Goal: Information Seeking & Learning: Learn about a topic

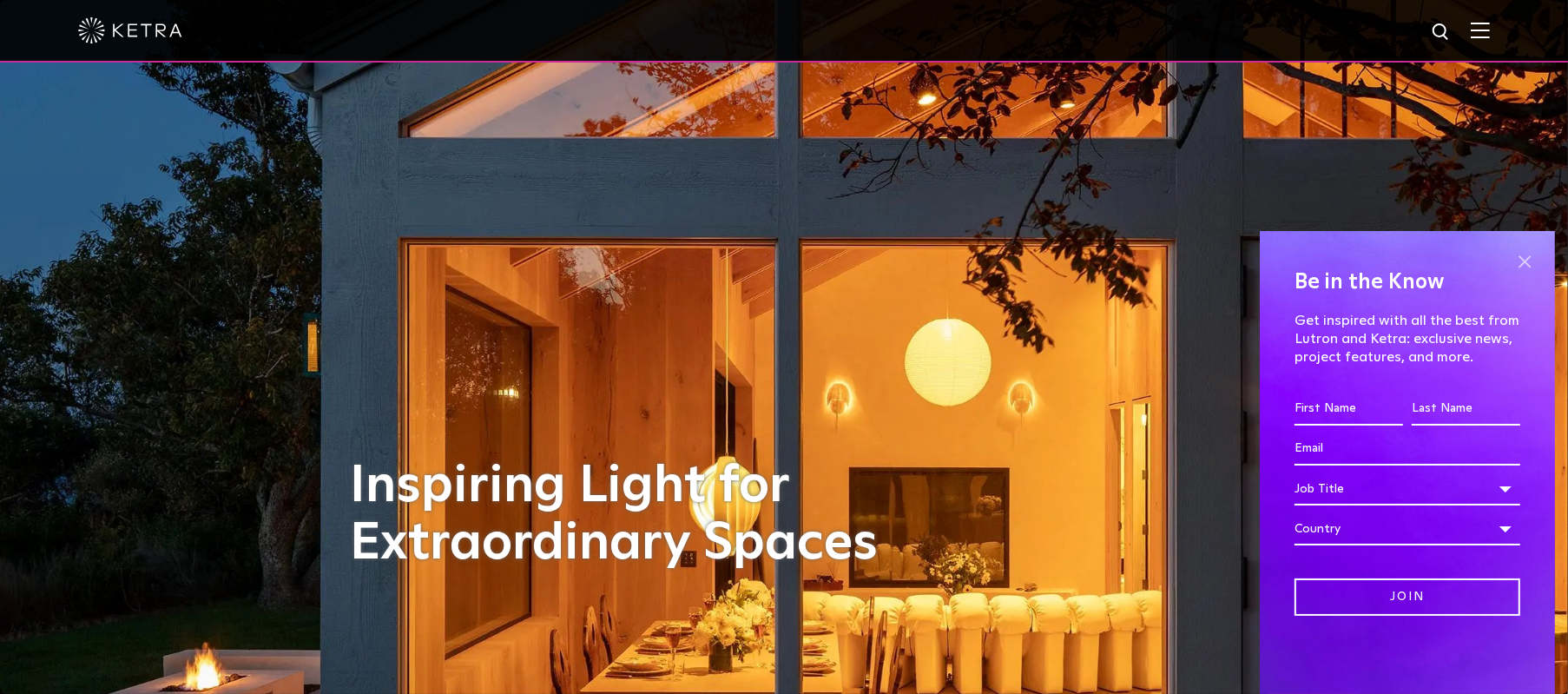
click at [1525, 263] on span at bounding box center [1524, 261] width 26 height 26
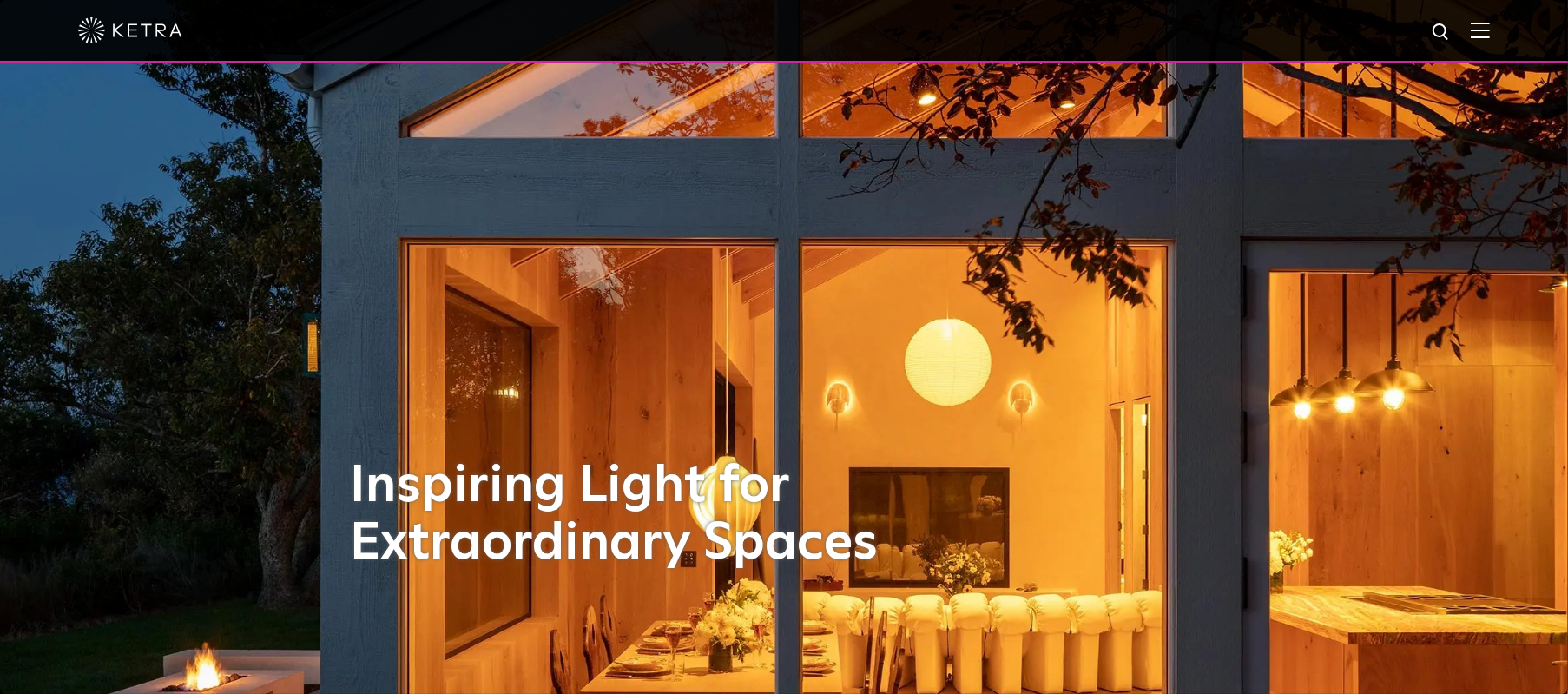
click at [1481, 23] on div at bounding box center [783, 30] width 1411 height 61
click at [1485, 31] on img at bounding box center [1480, 30] width 19 height 16
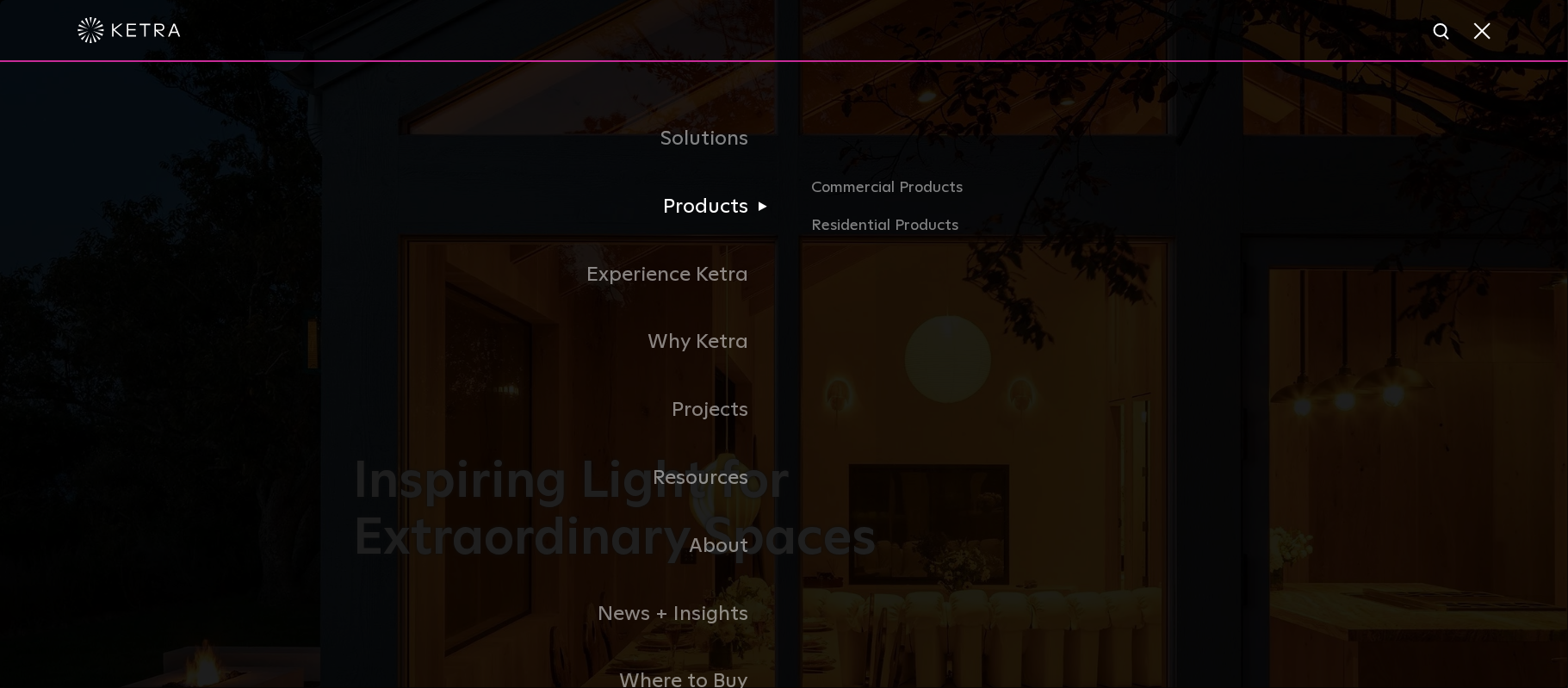
click at [701, 222] on link "Products" at bounding box center [569, 206] width 430 height 68
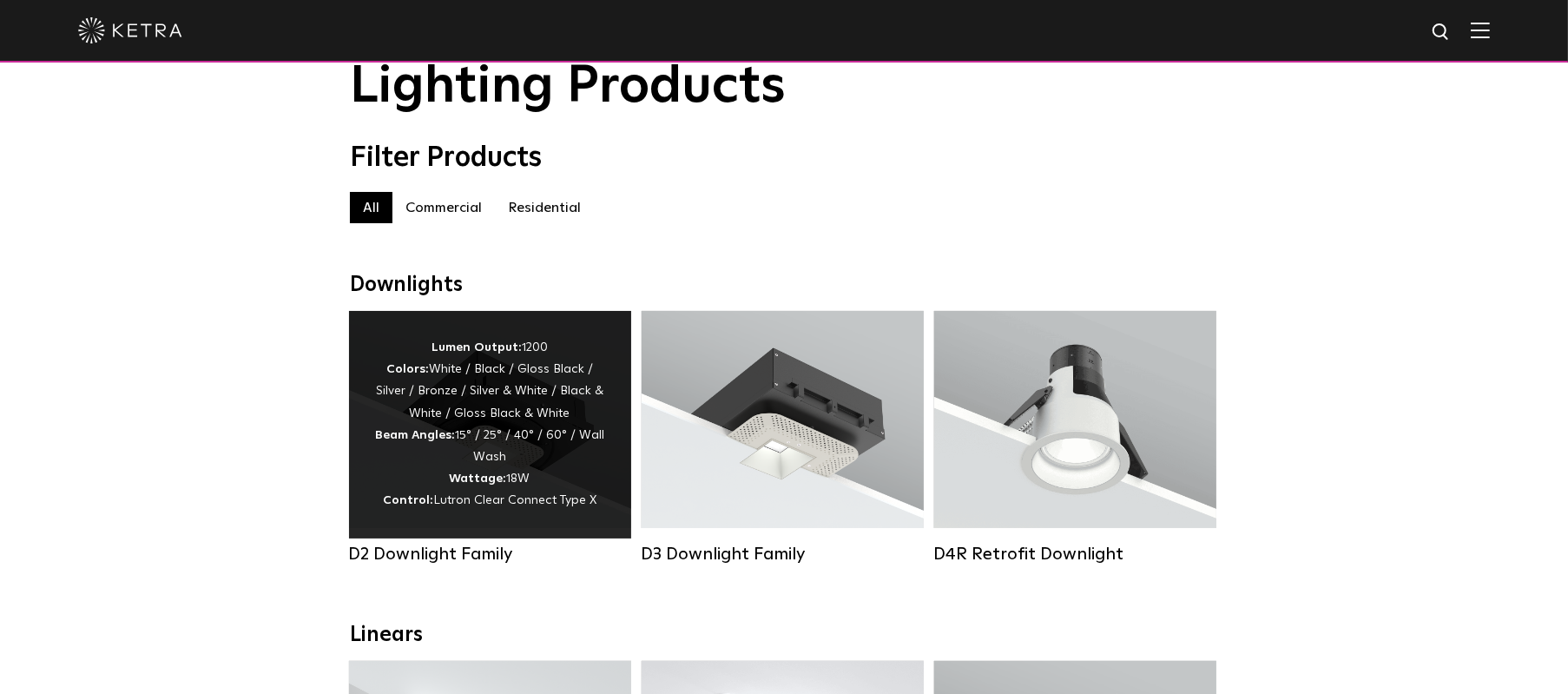
scroll to position [87, 0]
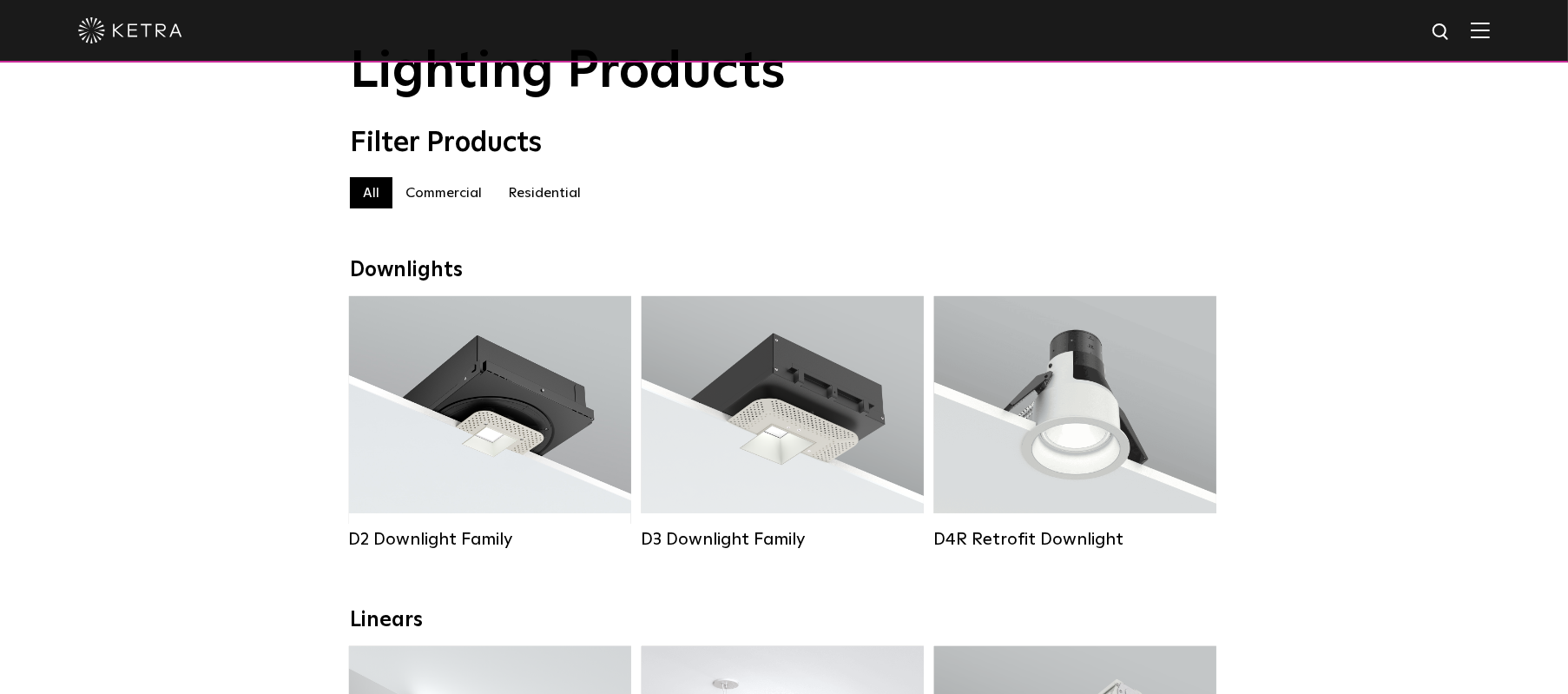
click at [520, 193] on label "Residential" at bounding box center [544, 193] width 99 height 31
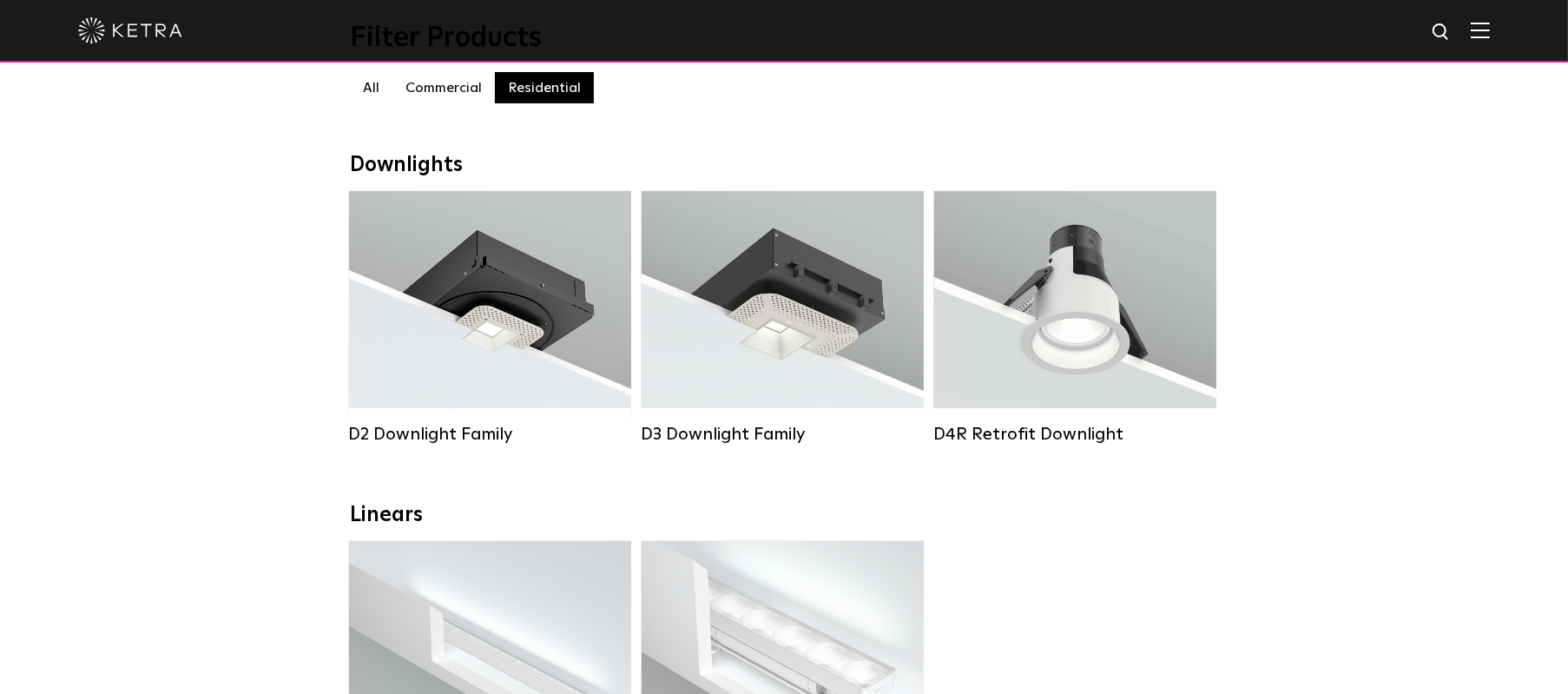
scroll to position [173, 0]
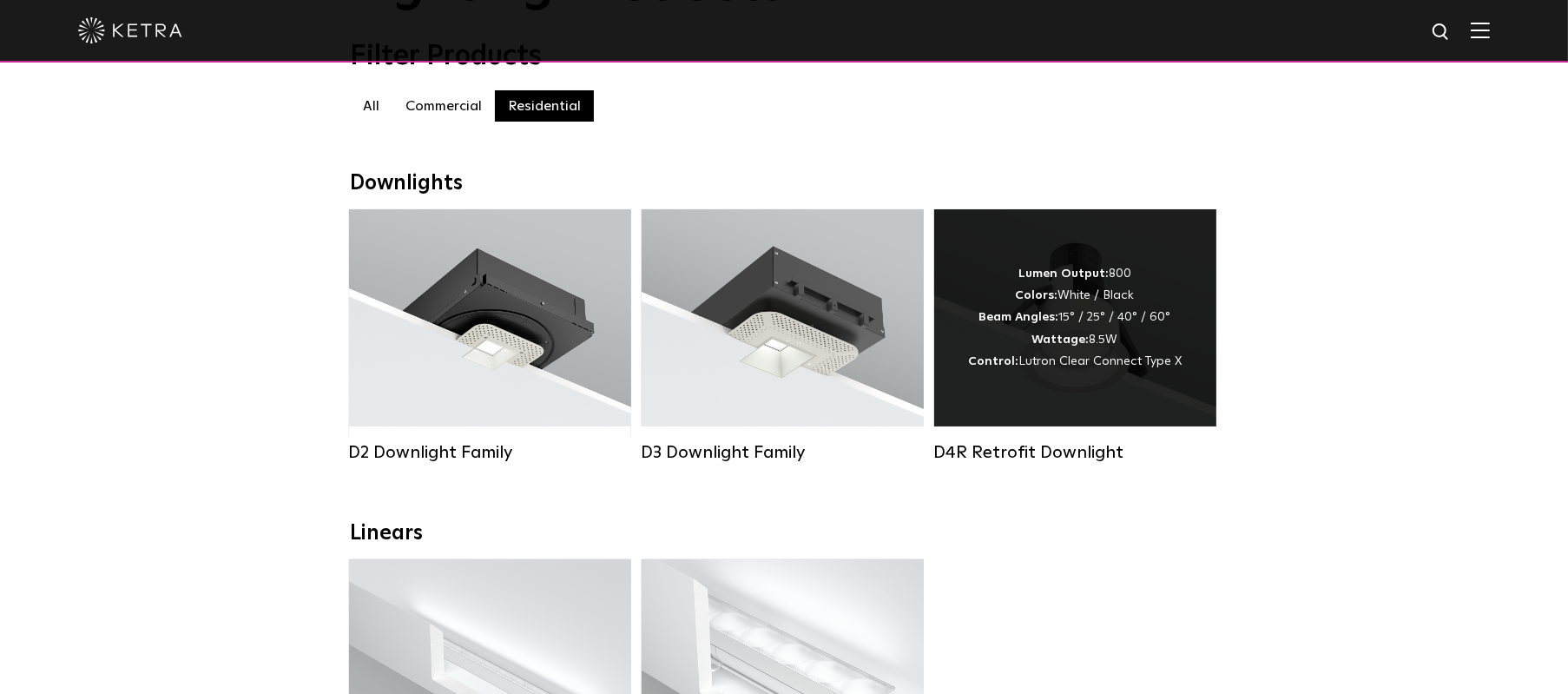
click at [1089, 359] on div "Lumen Output: 800 Colors: White / Black Beam Angles: 15° / 25° / 40° / 60° Watt…" at bounding box center [1075, 318] width 214 height 110
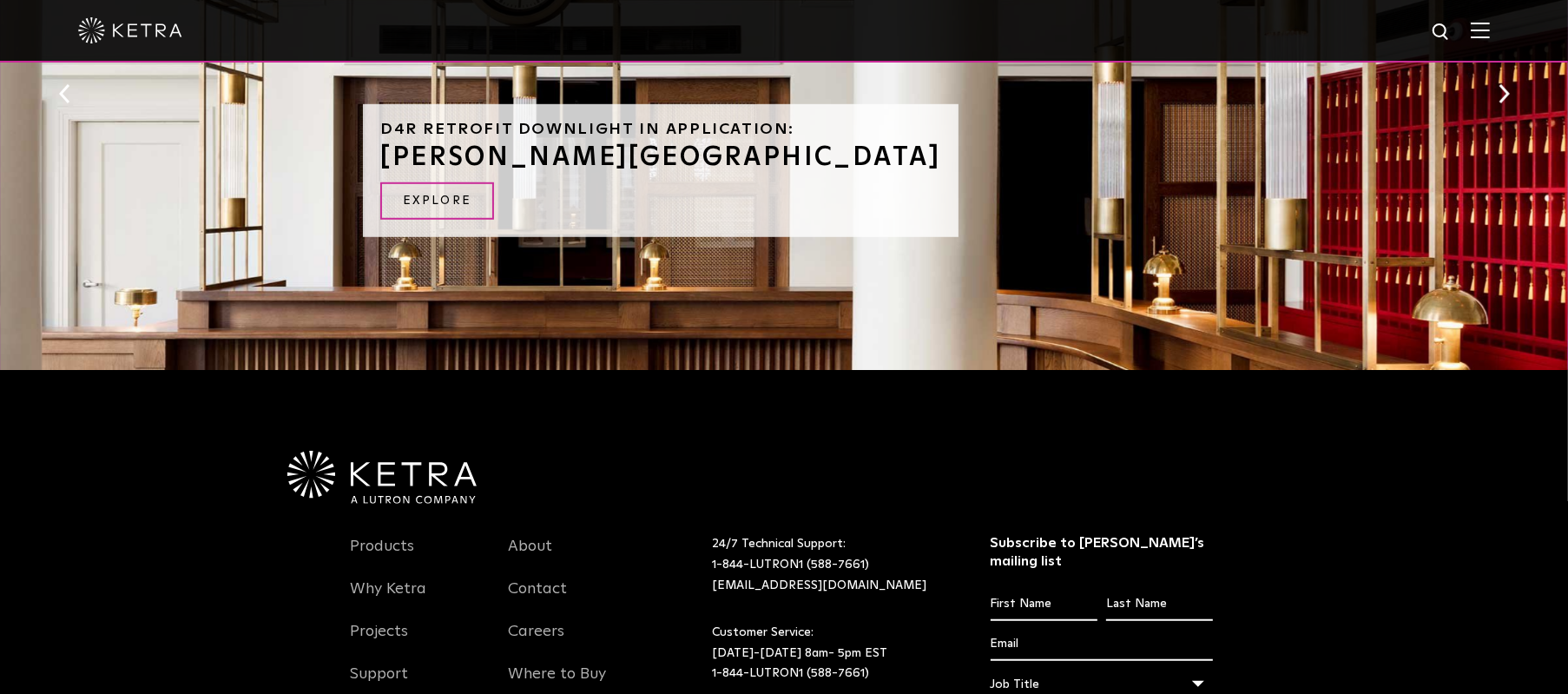
scroll to position [1303, 0]
